Goal: Navigation & Orientation: Find specific page/section

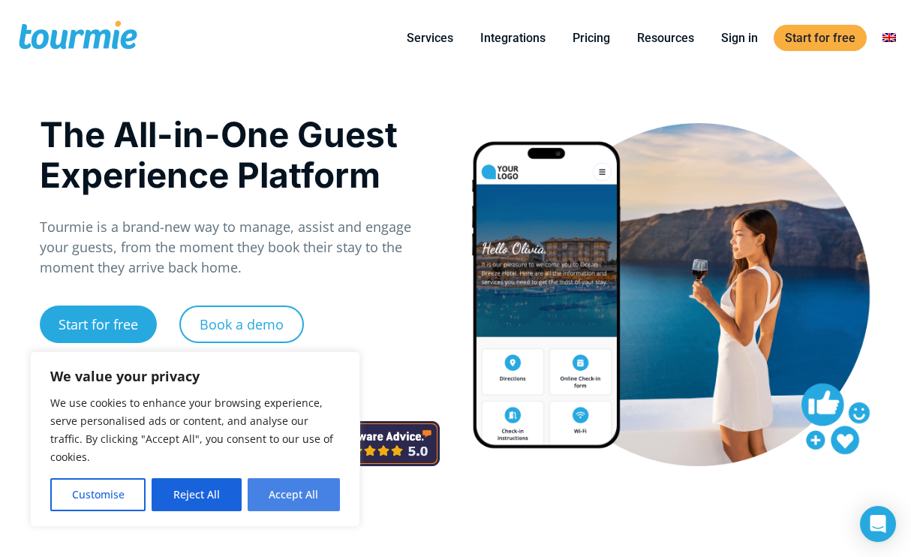
click at [303, 496] on button "Accept All" at bounding box center [294, 494] width 92 height 33
checkbox input "true"
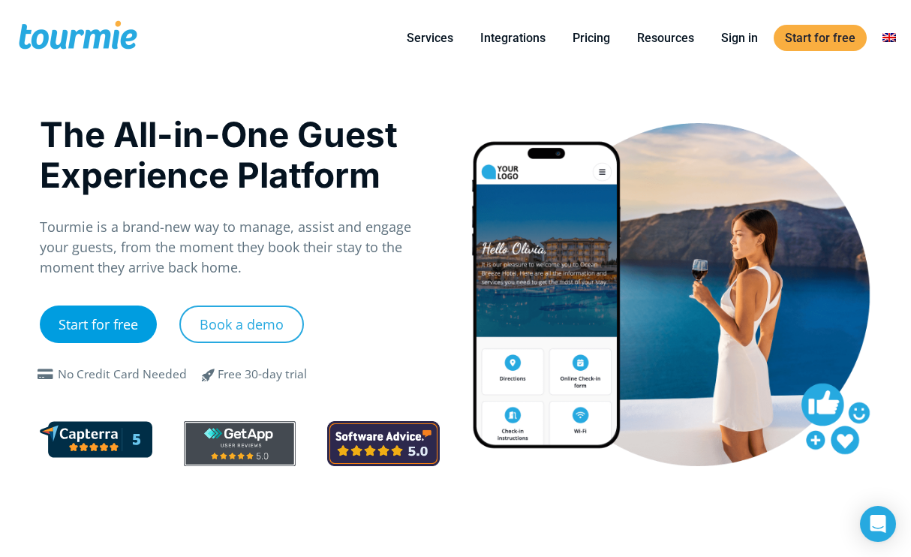
click at [110, 326] on link "Start for free" at bounding box center [98, 324] width 117 height 38
click at [751, 48] on li "Sign in" at bounding box center [740, 38] width 64 height 68
click at [745, 38] on link "Sign in" at bounding box center [739, 38] width 59 height 19
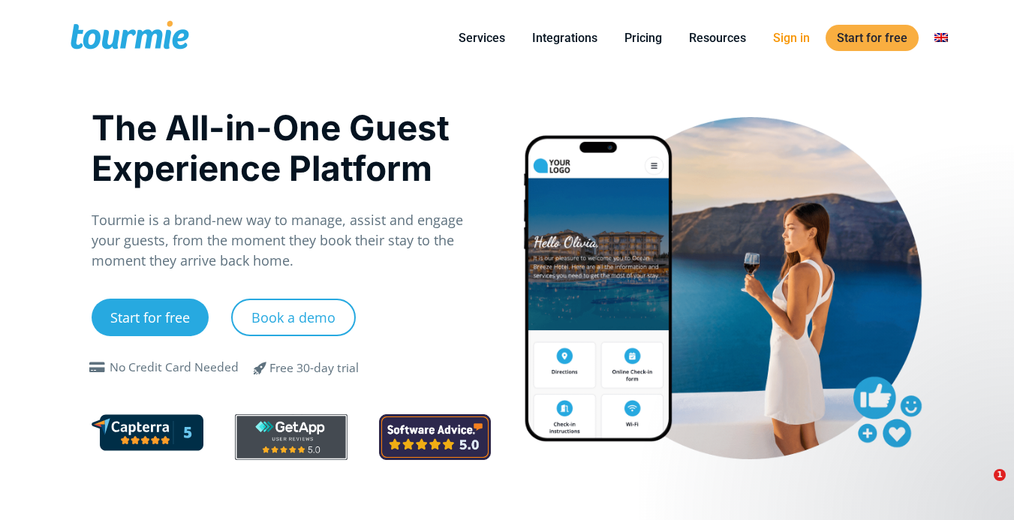
click at [786, 41] on link "Sign in" at bounding box center [791, 38] width 59 height 19
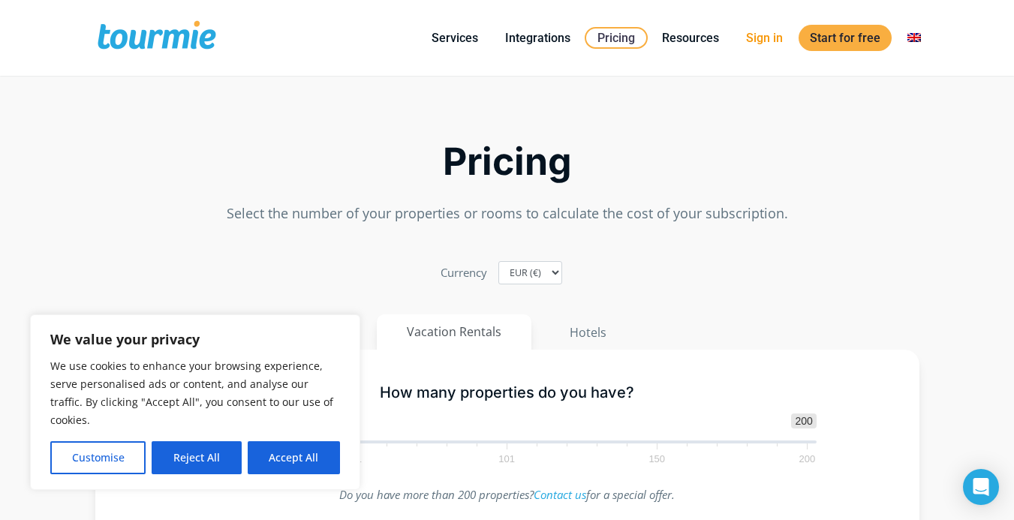
click at [772, 44] on link "Sign in" at bounding box center [764, 38] width 59 height 19
